Goal: Information Seeking & Learning: Learn about a topic

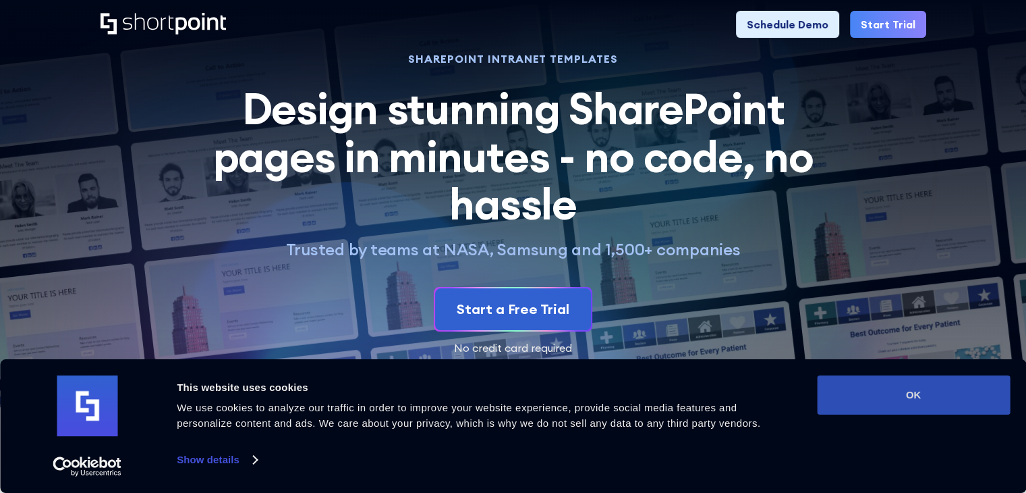
click at [850, 406] on button "OK" at bounding box center [913, 394] width 193 height 39
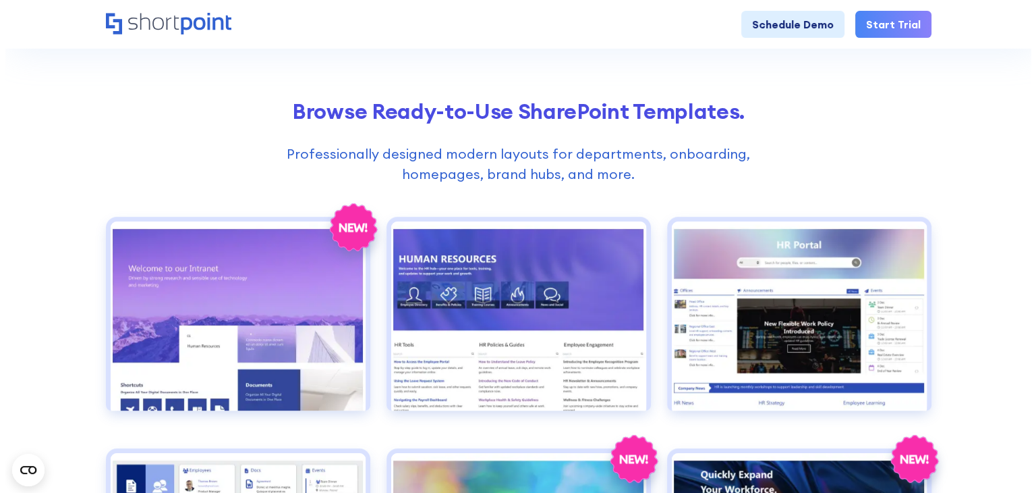
scroll to position [607, 0]
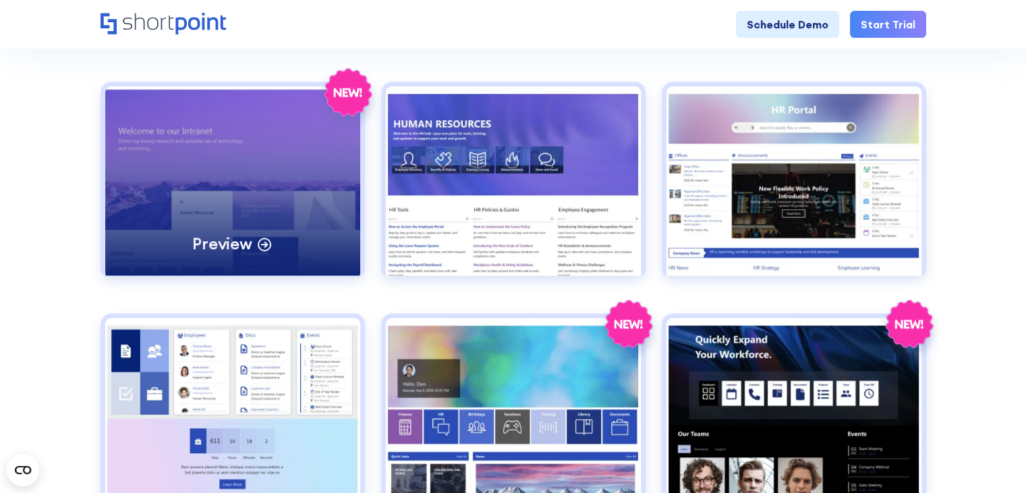
click at [268, 246] on circle at bounding box center [264, 244] width 12 height 12
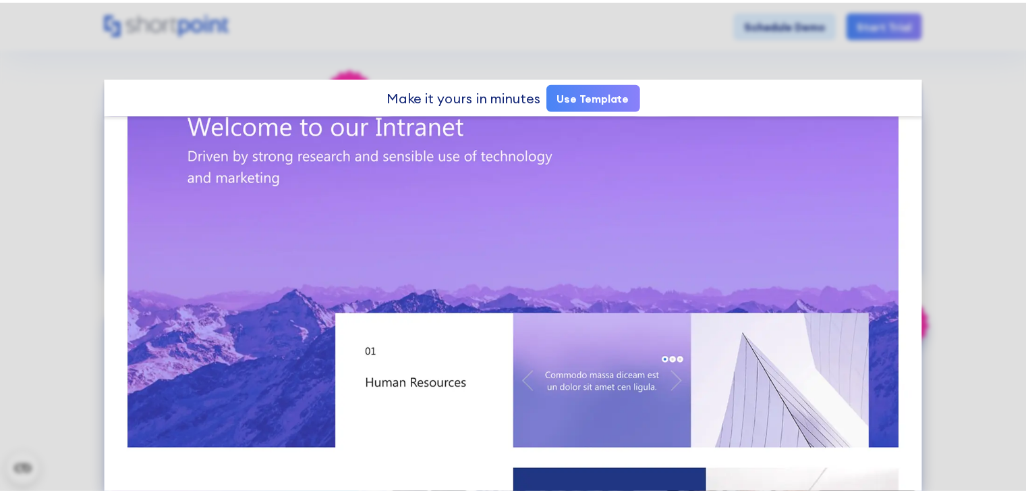
scroll to position [0, 0]
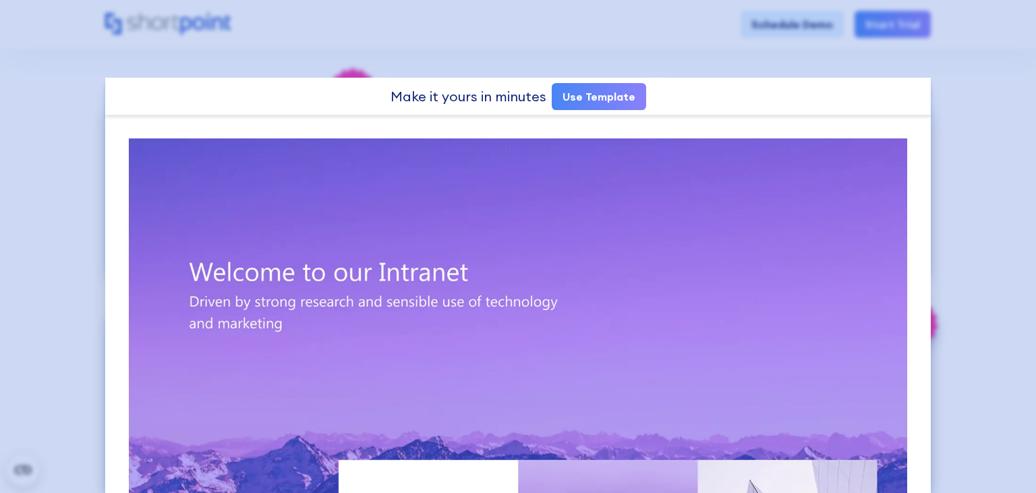
click at [1003, 115] on div at bounding box center [518, 246] width 1036 height 493
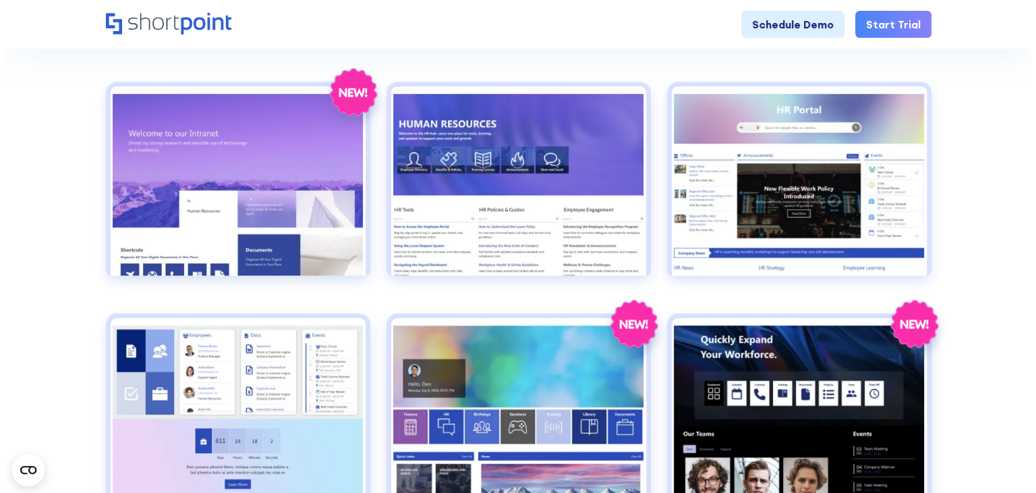
scroll to position [742, 0]
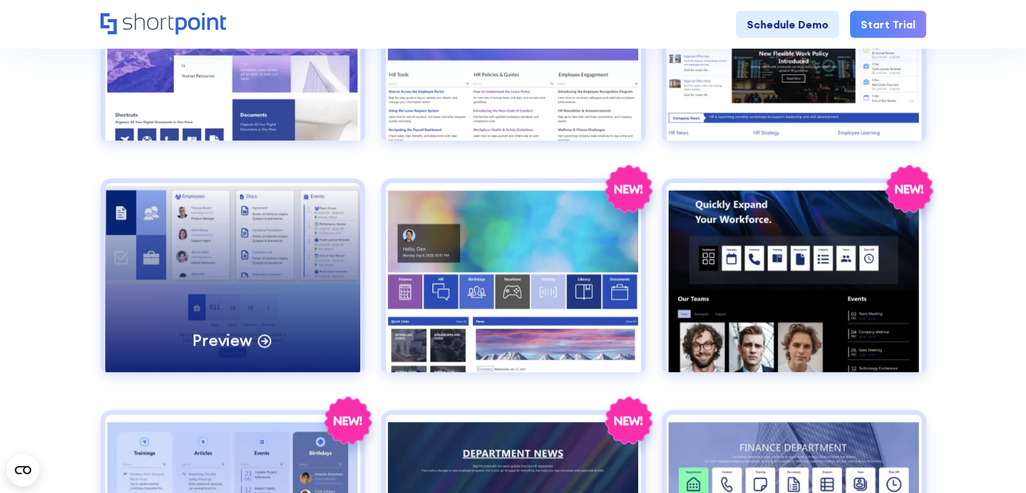
click at [299, 306] on div "Preview" at bounding box center [232, 277] width 255 height 189
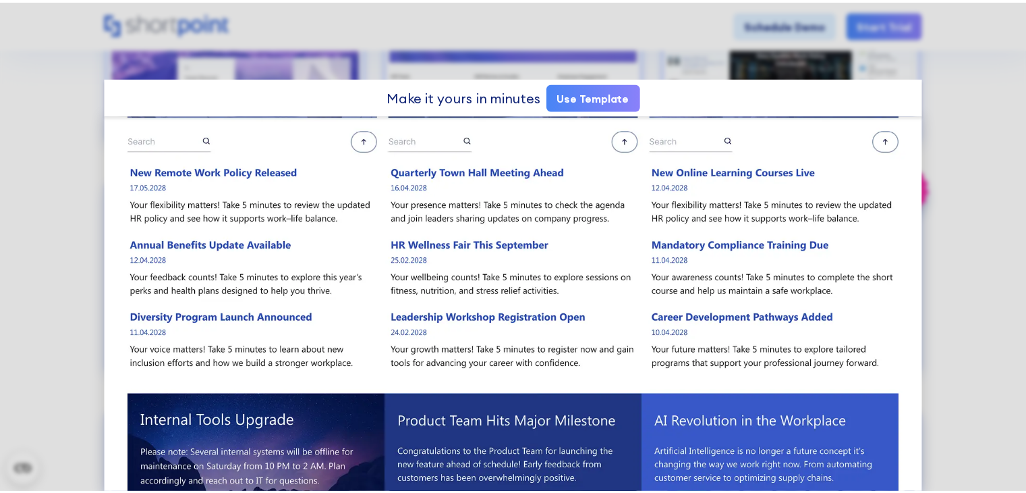
scroll to position [856, 0]
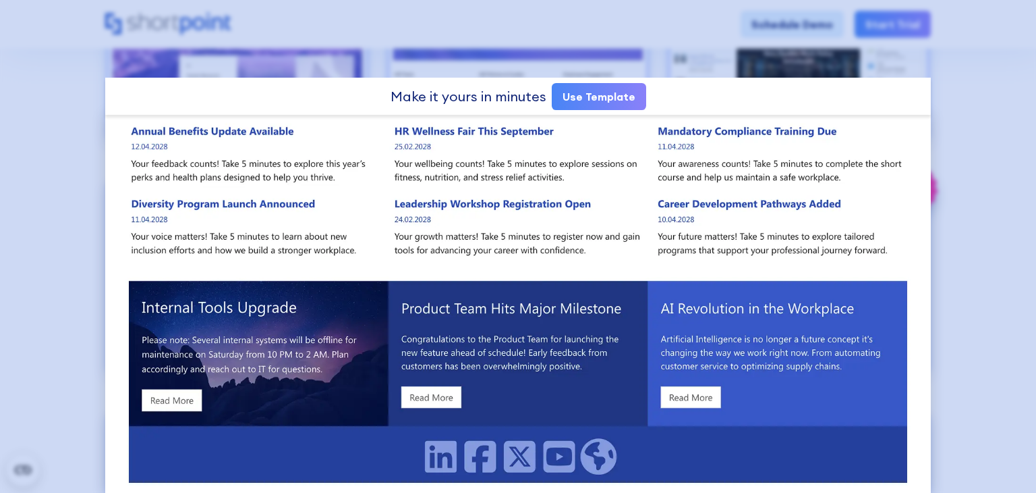
click at [967, 155] on div at bounding box center [518, 246] width 1036 height 493
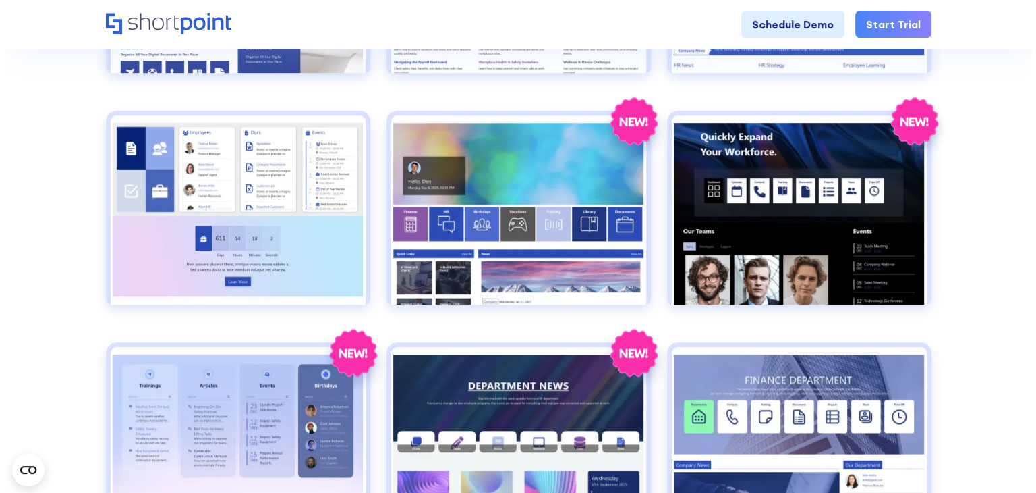
scroll to position [877, 0]
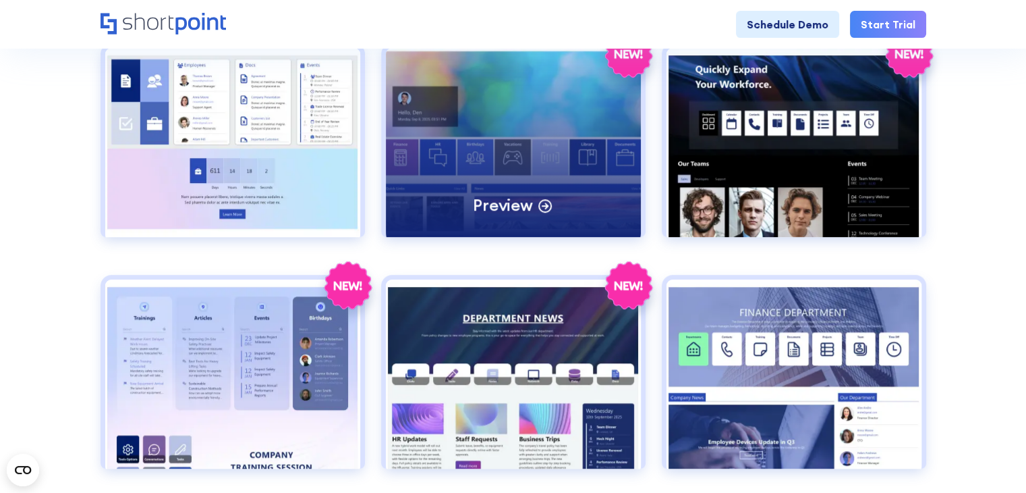
click at [534, 225] on div "Preview" at bounding box center [513, 142] width 255 height 189
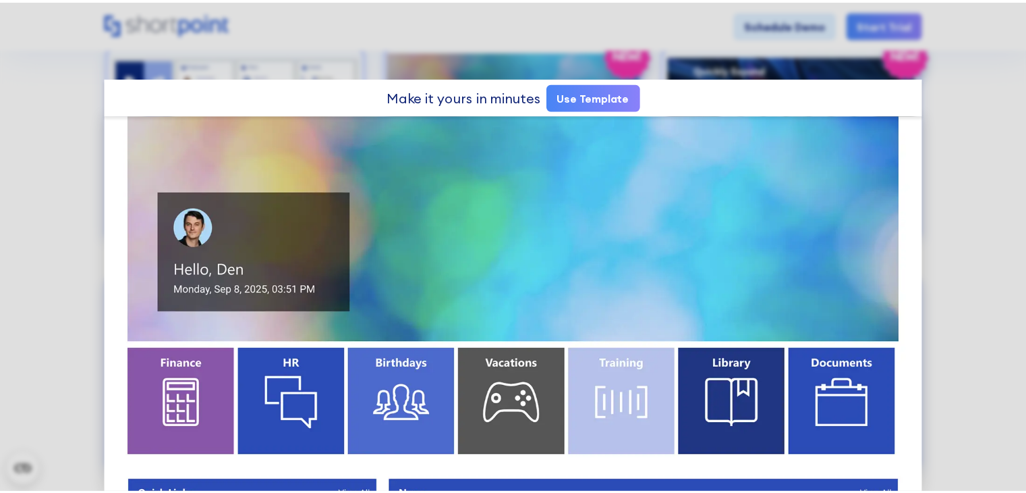
scroll to position [0, 0]
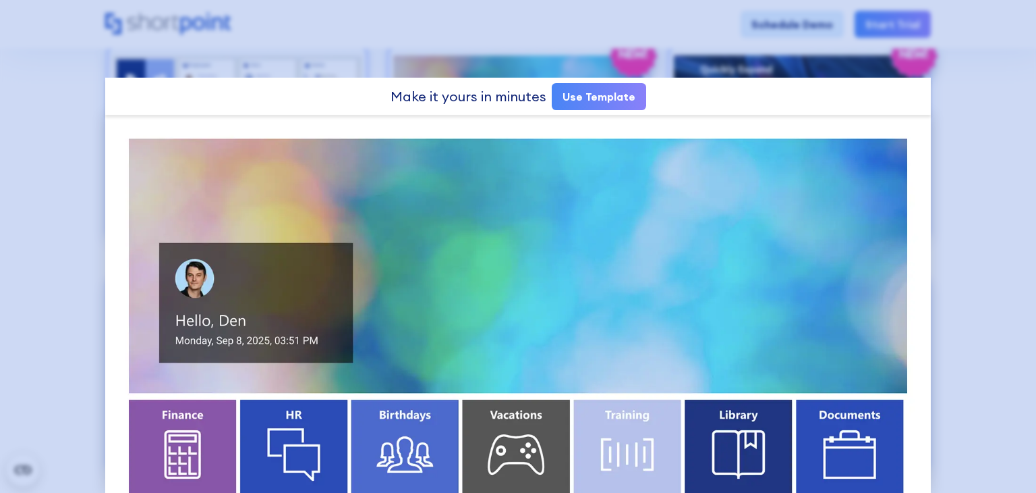
click at [961, 190] on div at bounding box center [518, 246] width 1036 height 493
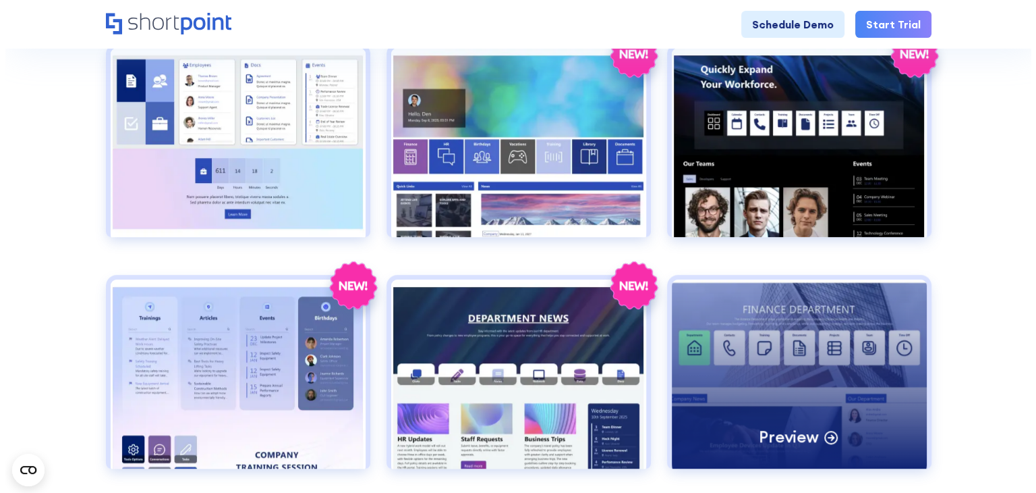
scroll to position [1147, 0]
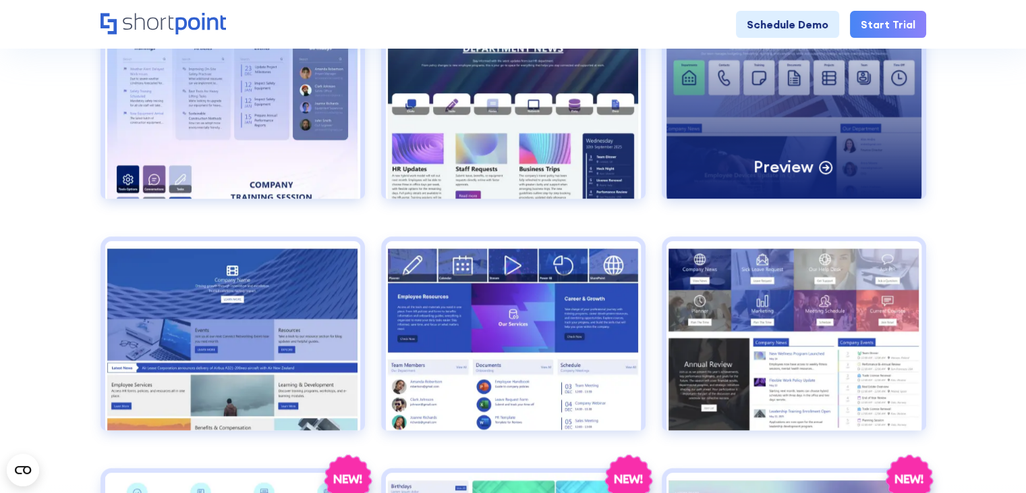
click at [826, 167] on icon at bounding box center [825, 167] width 5 height 0
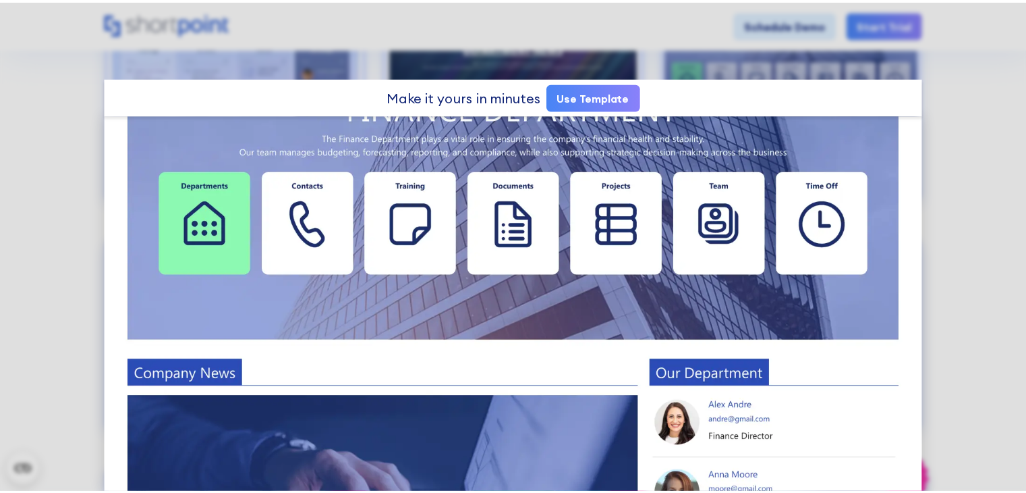
scroll to position [0, 0]
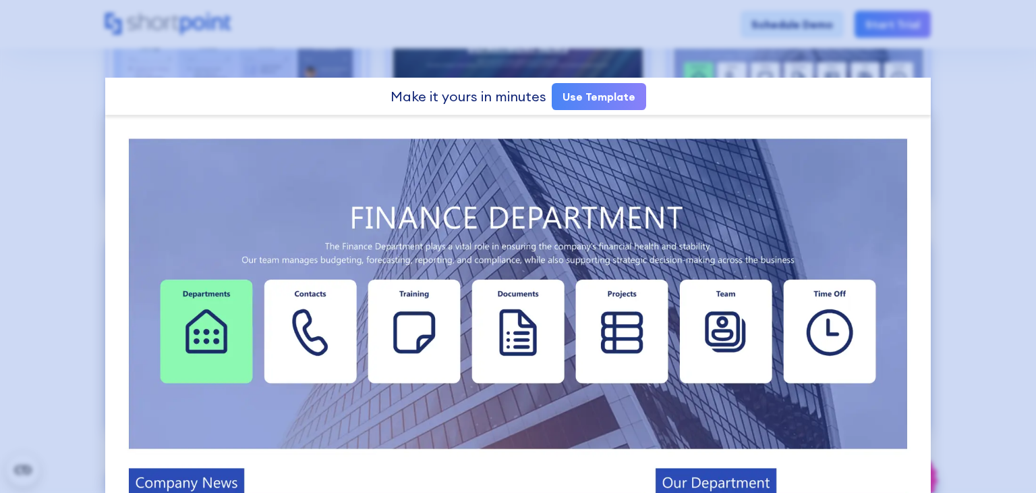
click at [948, 92] on div at bounding box center [518, 246] width 1036 height 493
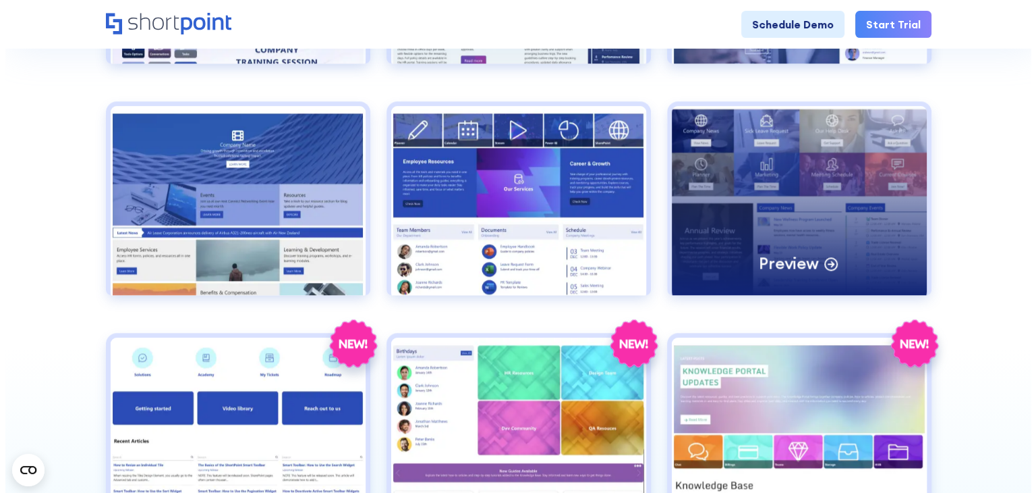
scroll to position [1417, 0]
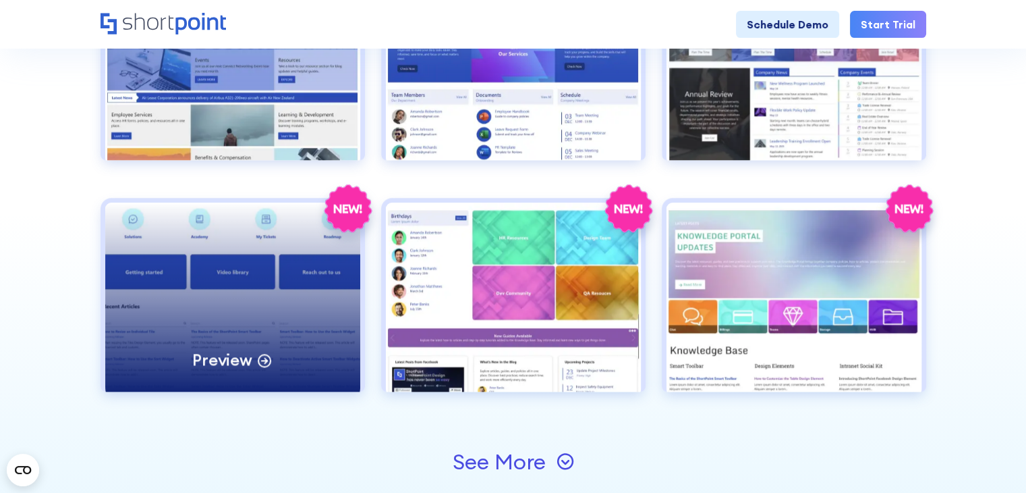
click at [304, 269] on div "Preview" at bounding box center [232, 296] width 255 height 189
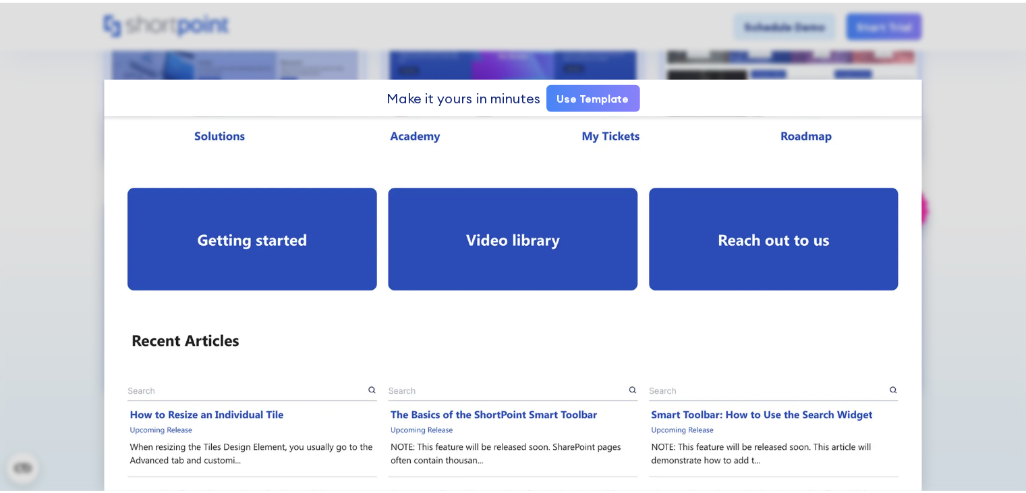
scroll to position [0, 0]
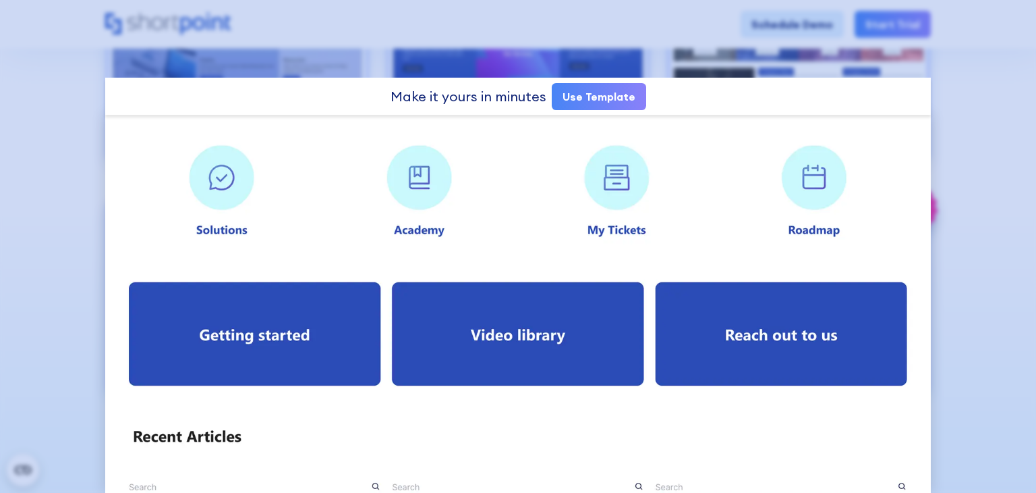
click at [970, 211] on div at bounding box center [518, 246] width 1036 height 493
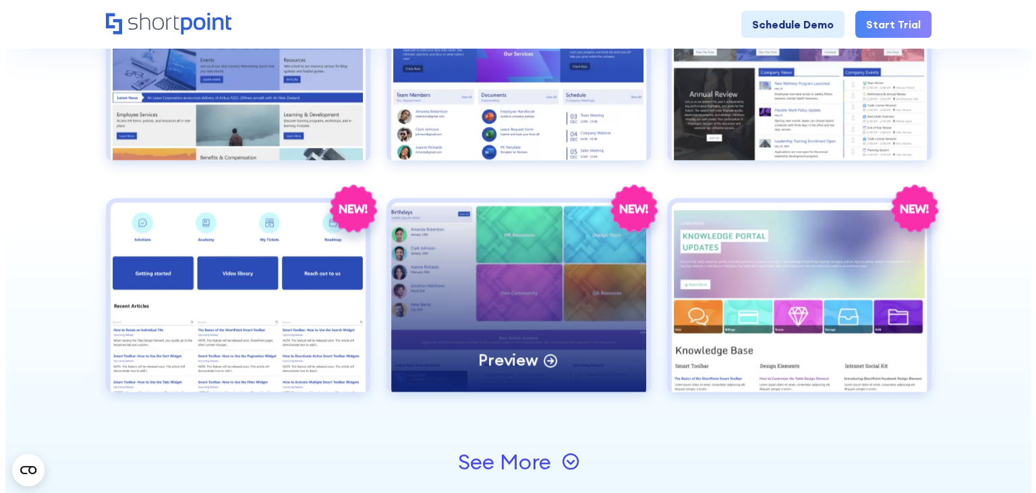
scroll to position [1484, 0]
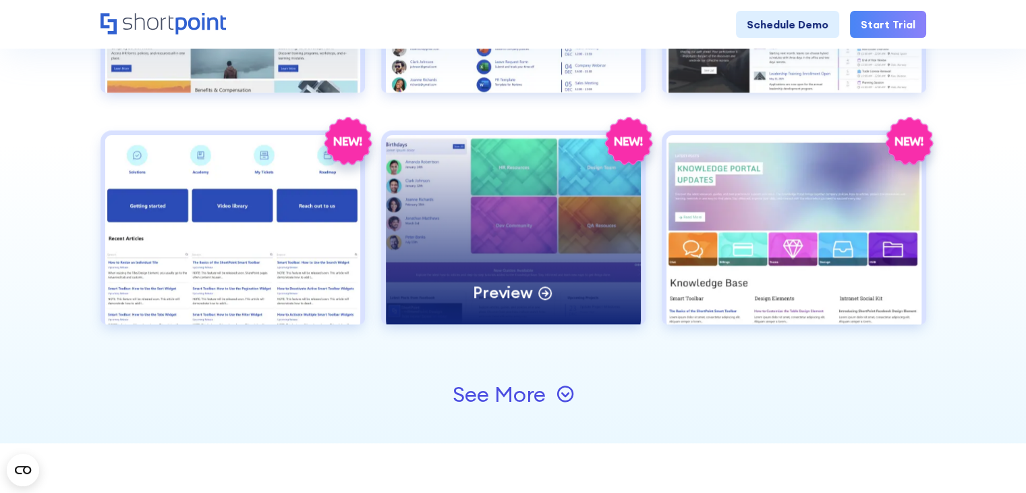
click at [605, 225] on div "Preview" at bounding box center [513, 229] width 255 height 189
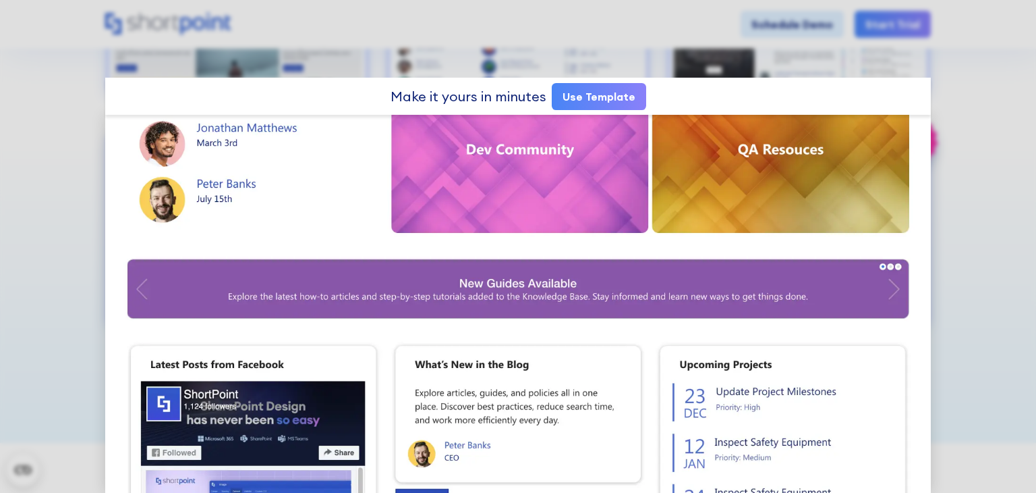
scroll to position [0, 0]
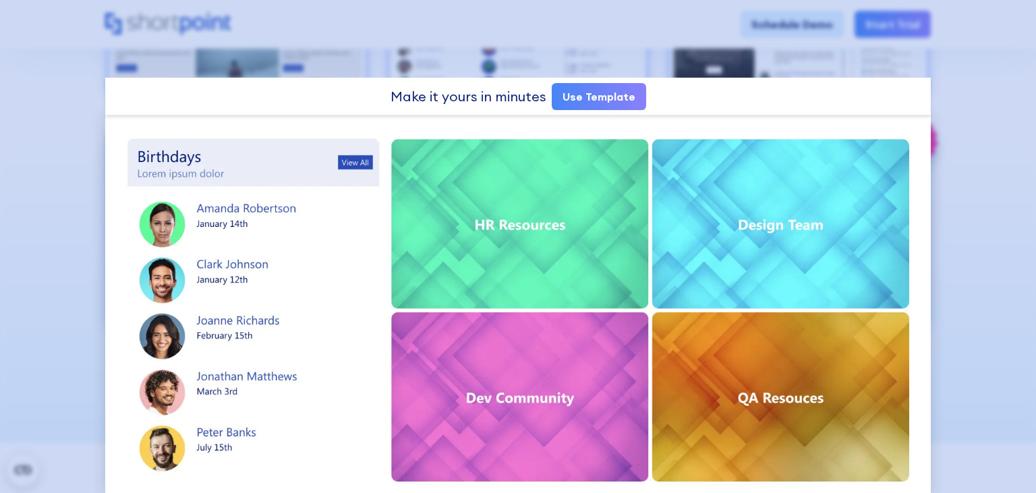
click at [999, 210] on div at bounding box center [518, 246] width 1036 height 493
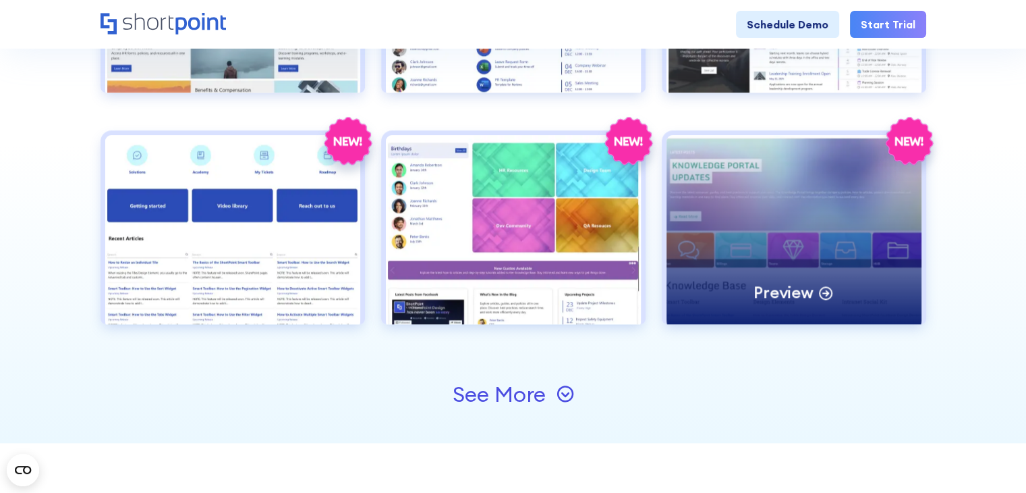
click at [769, 212] on div "Preview" at bounding box center [794, 229] width 255 height 189
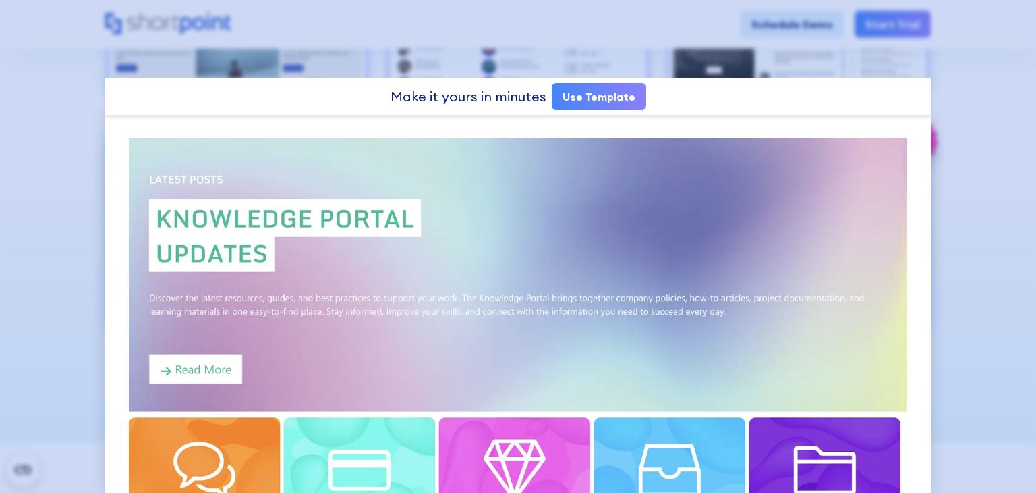
click at [1011, 161] on div at bounding box center [518, 246] width 1036 height 493
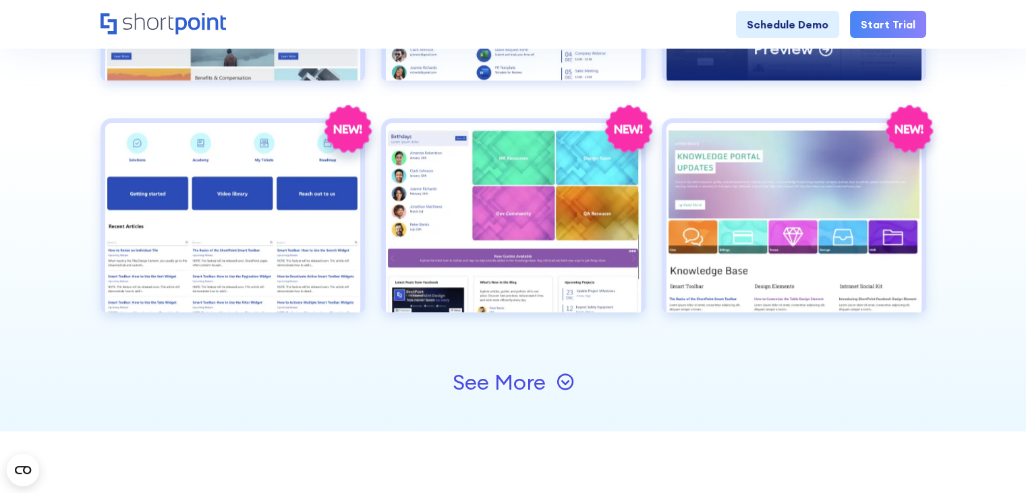
scroll to position [1294, 0]
